Goal: Task Accomplishment & Management: Use online tool/utility

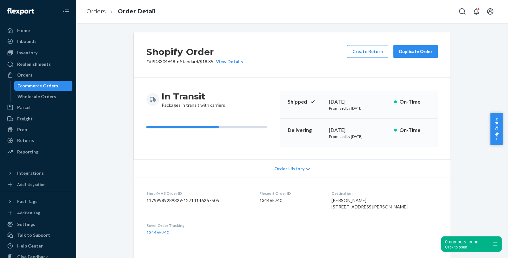
drag, startPoint x: 0, startPoint y: 0, endPoint x: 44, endPoint y: 87, distance: 97.9
click at [44, 87] on div "Ecommerce Orders" at bounding box center [37, 86] width 41 height 6
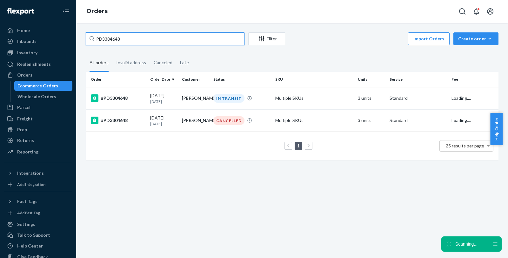
drag, startPoint x: 123, startPoint y: 40, endPoint x: 84, endPoint y: 40, distance: 39.7
click at [84, 40] on div "PD3304648 Filter Import Orders Create order Ecommerce order Removal order All o…" at bounding box center [292, 99] width 422 height 134
paste input "#US25343375"
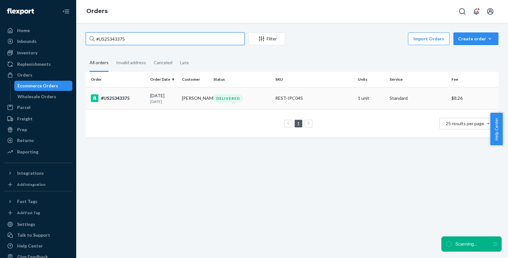
type input "#US25343375"
click at [117, 97] on div "#US25343375" at bounding box center [118, 98] width 54 height 8
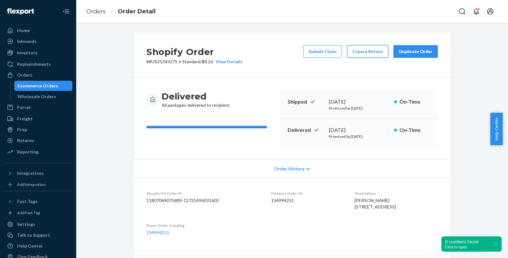
click at [362, 52] on button "Create Return" at bounding box center [367, 51] width 41 height 13
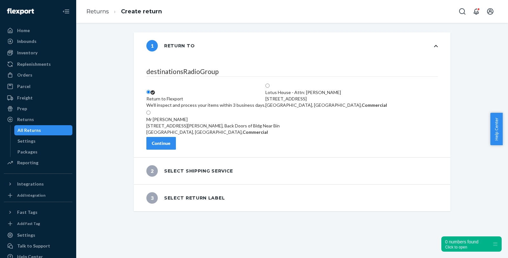
click at [171, 145] on div "Continue" at bounding box center [161, 143] width 19 height 6
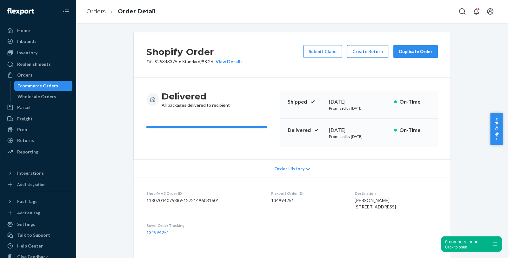
click at [358, 53] on button "Create Return" at bounding box center [367, 51] width 41 height 13
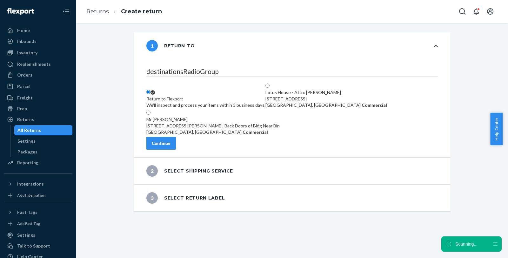
click at [434, 45] on icon at bounding box center [436, 46] width 4 height 4
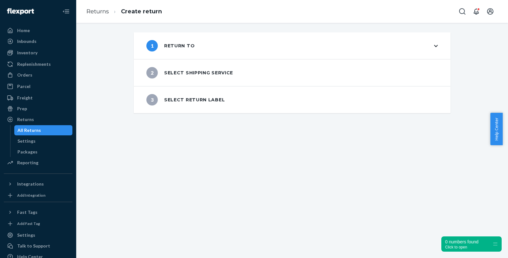
click at [434, 44] on icon at bounding box center [436, 46] width 4 height 4
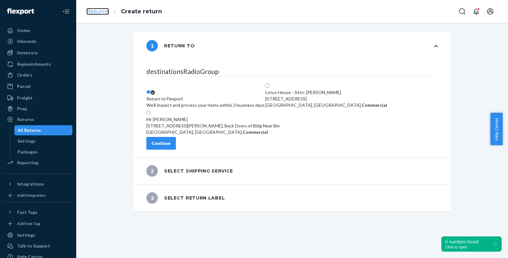
click at [100, 10] on link "Returns" at bounding box center [97, 11] width 23 height 7
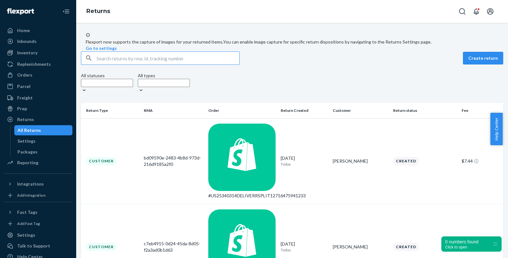
click at [122, 64] on input "text" at bounding box center [168, 58] width 143 height 13
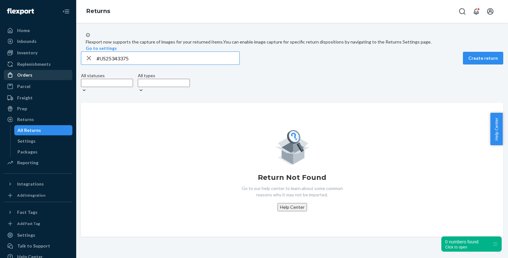
type input "#US25343375"
click at [37, 74] on div "Orders" at bounding box center [37, 75] width 67 height 9
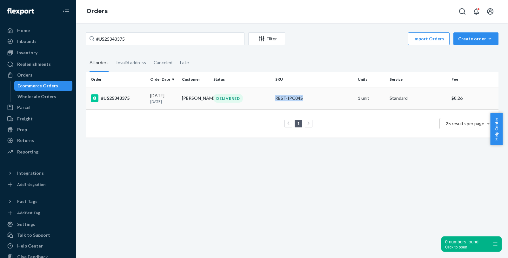
drag, startPoint x: 306, startPoint y: 101, endPoint x: 266, endPoint y: 96, distance: 39.7
click at [266, 96] on tr "#US25343375 [DATE] [DATE] [PERSON_NAME] DELIVERED REST-IPC04S 1 unit Standard $…" at bounding box center [292, 98] width 413 height 22
copy tr "REST-IPC04S"
click at [466, 36] on div "Create order" at bounding box center [476, 39] width 36 height 6
click at [319, 41] on div "Import Orders Create order Ecommerce order Removal order" at bounding box center [394, 39] width 210 height 14
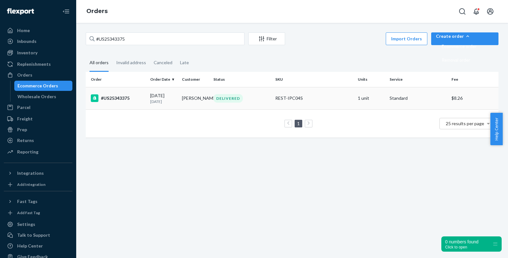
click at [113, 99] on div "#US25343375" at bounding box center [118, 98] width 54 height 8
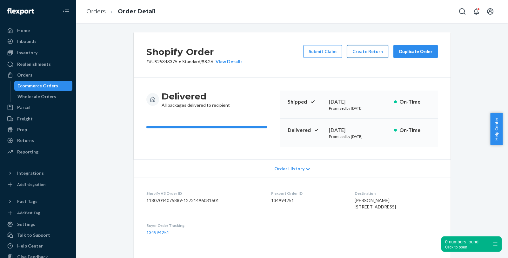
click at [359, 52] on button "Create Return" at bounding box center [367, 51] width 41 height 13
click at [370, 51] on button "Create Return" at bounding box center [367, 51] width 41 height 13
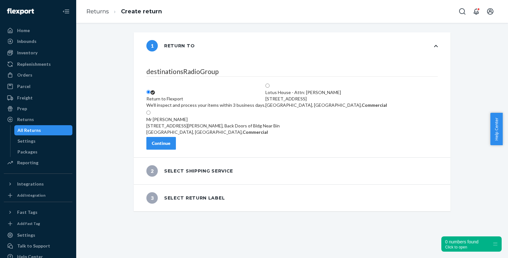
click at [171, 146] on div "Continue" at bounding box center [161, 143] width 19 height 6
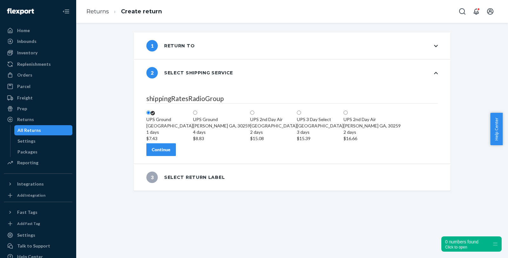
click at [171, 153] on div "Continue" at bounding box center [161, 149] width 19 height 6
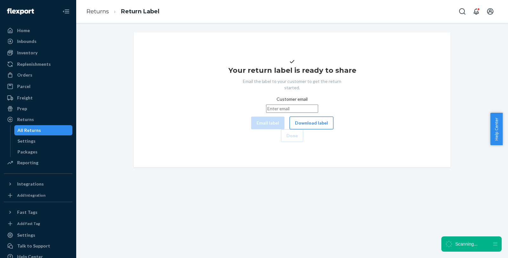
click at [290, 129] on button "Download label" at bounding box center [312, 123] width 44 height 13
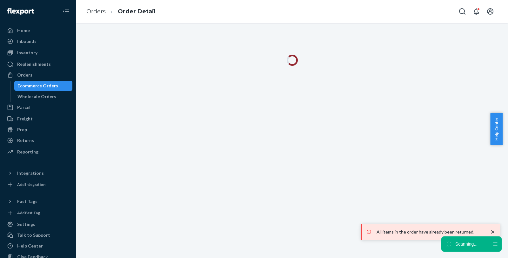
click at [53, 86] on div "Ecommerce Orders" at bounding box center [37, 86] width 41 height 6
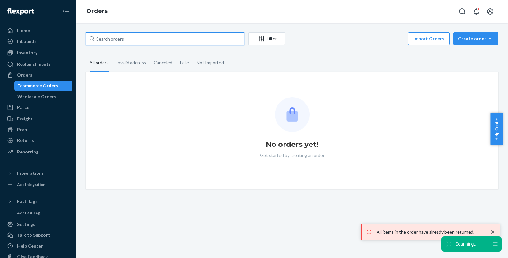
click at [134, 36] on input "text" at bounding box center [165, 38] width 159 height 13
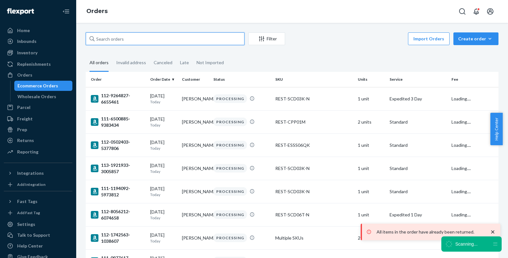
paste input "STEPHANIE MIKO"
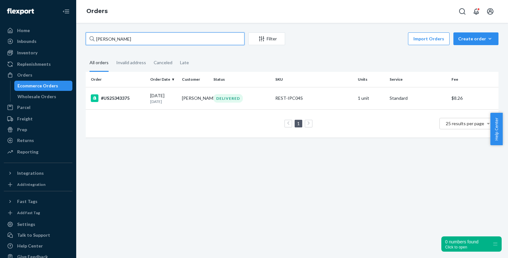
drag, startPoint x: 141, startPoint y: 40, endPoint x: 68, endPoint y: 36, distance: 73.2
click at [68, 36] on div "Home Inbounds Shipping Plans Problems Inventory Products Replenishments Orders …" at bounding box center [254, 129] width 508 height 258
paste input "#US25336720"
type input "#US25336720"
click at [115, 98] on div "#US25336720" at bounding box center [118, 98] width 54 height 8
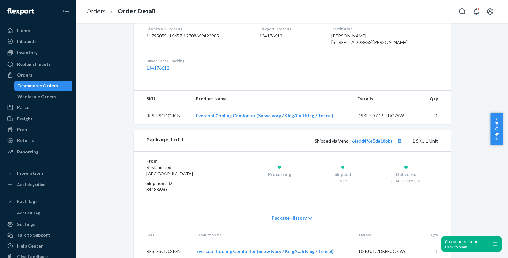
scroll to position [176, 0]
